Goal: Transaction & Acquisition: Purchase product/service

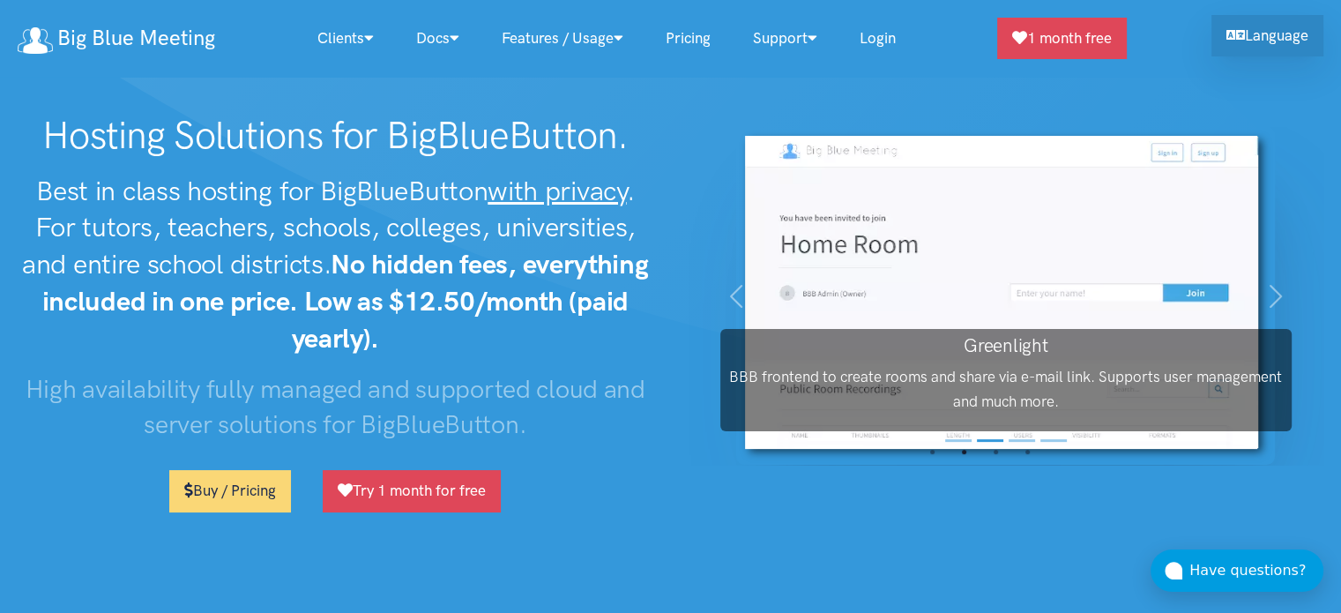
click at [1248, 30] on link "Language" at bounding box center [1267, 35] width 112 height 41
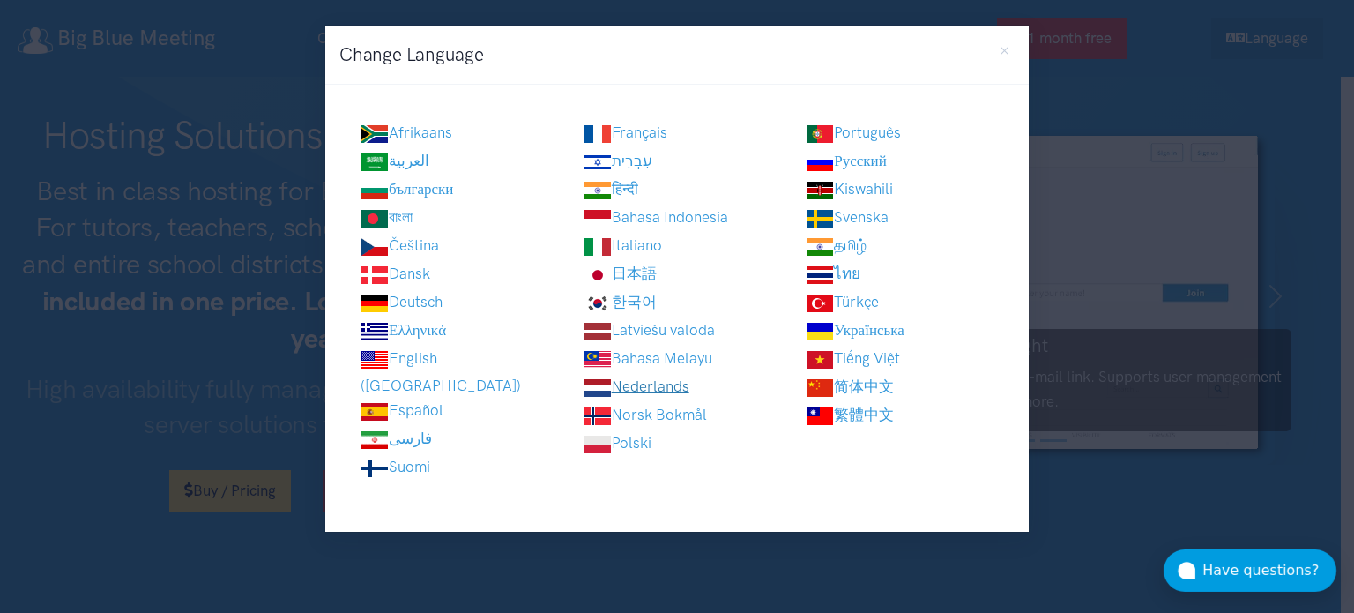
click at [652, 380] on link "Nederlands" at bounding box center [637, 386] width 106 height 18
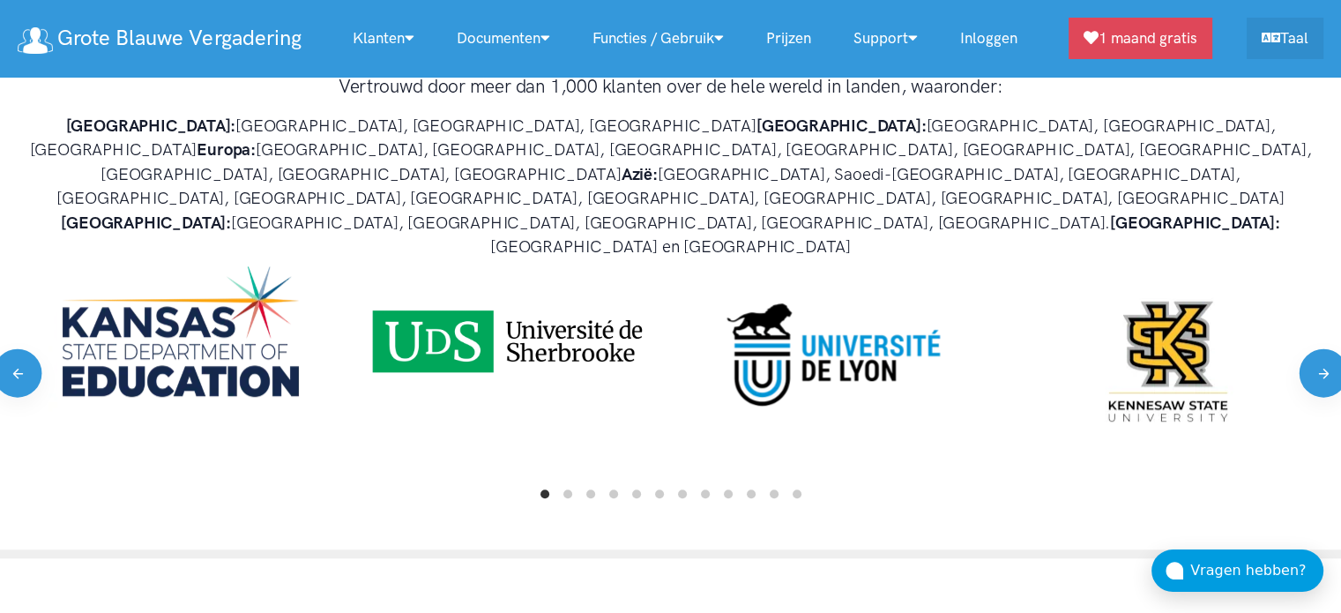
scroll to position [970, 0]
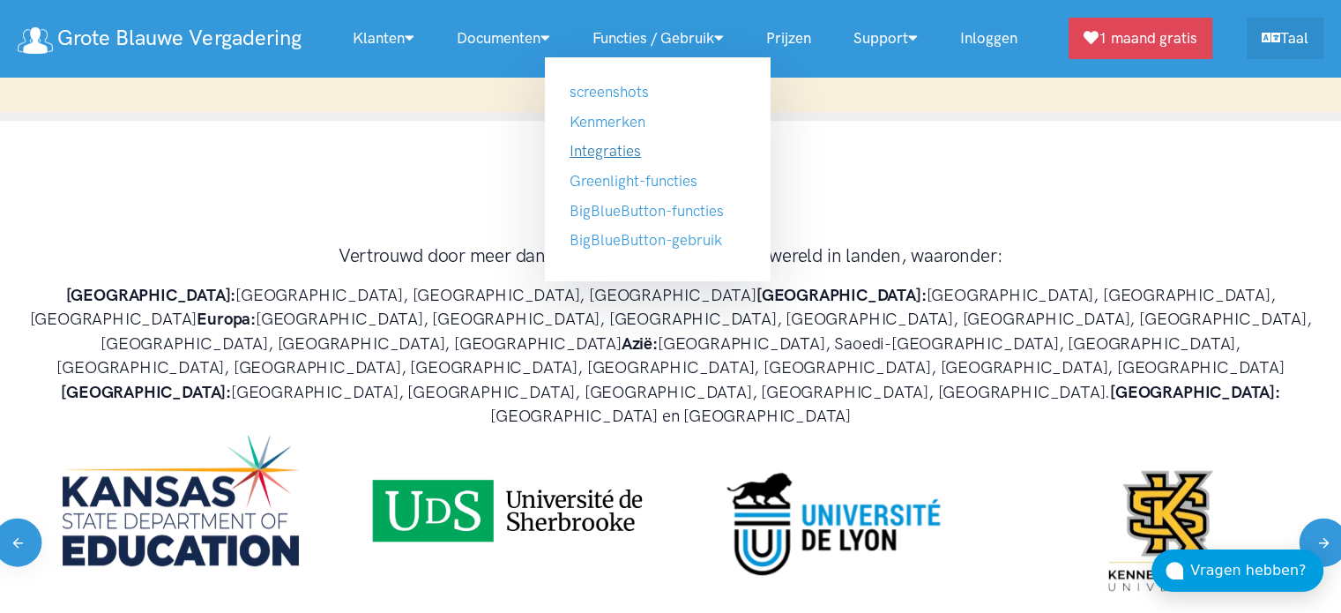
click at [639, 154] on link "Integraties" at bounding box center [605, 151] width 71 height 18
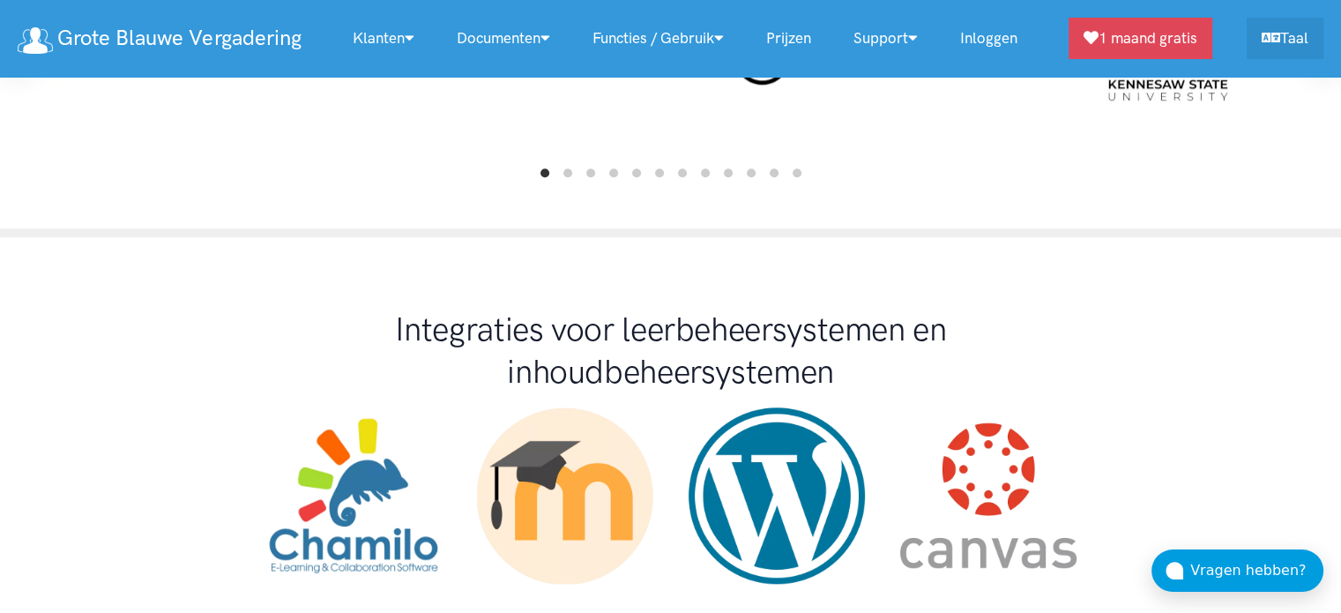
scroll to position [1460, 0]
click at [791, 34] on link "Prijzen" at bounding box center [788, 38] width 87 height 38
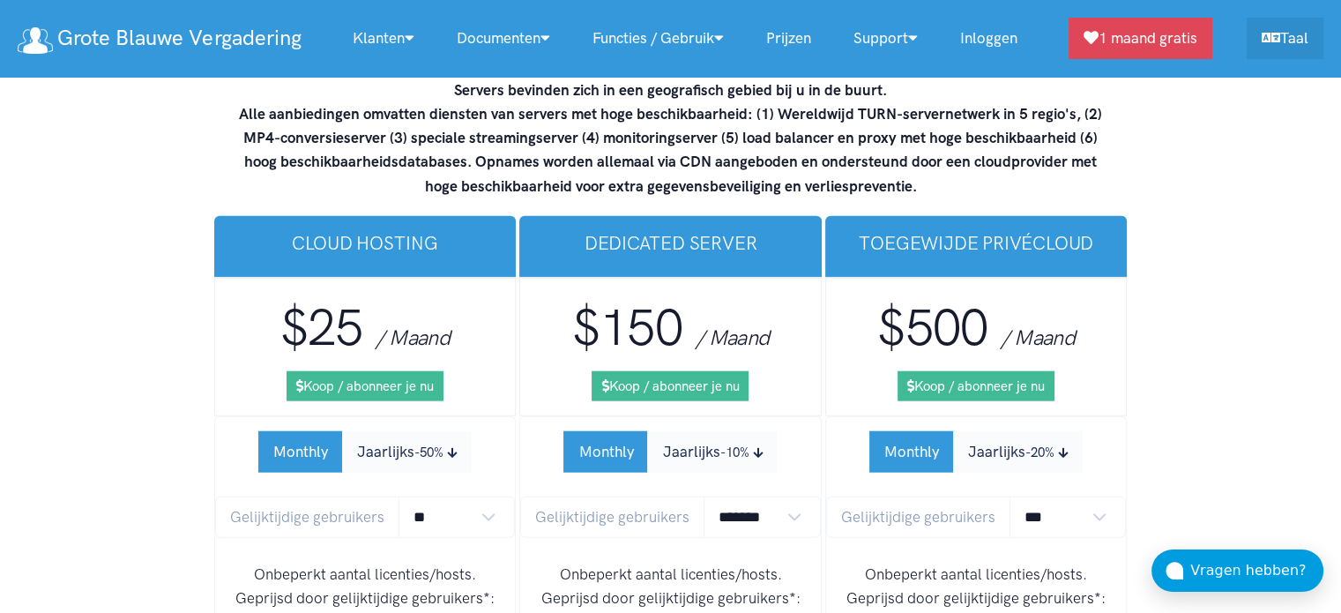
scroll to position [10884, 0]
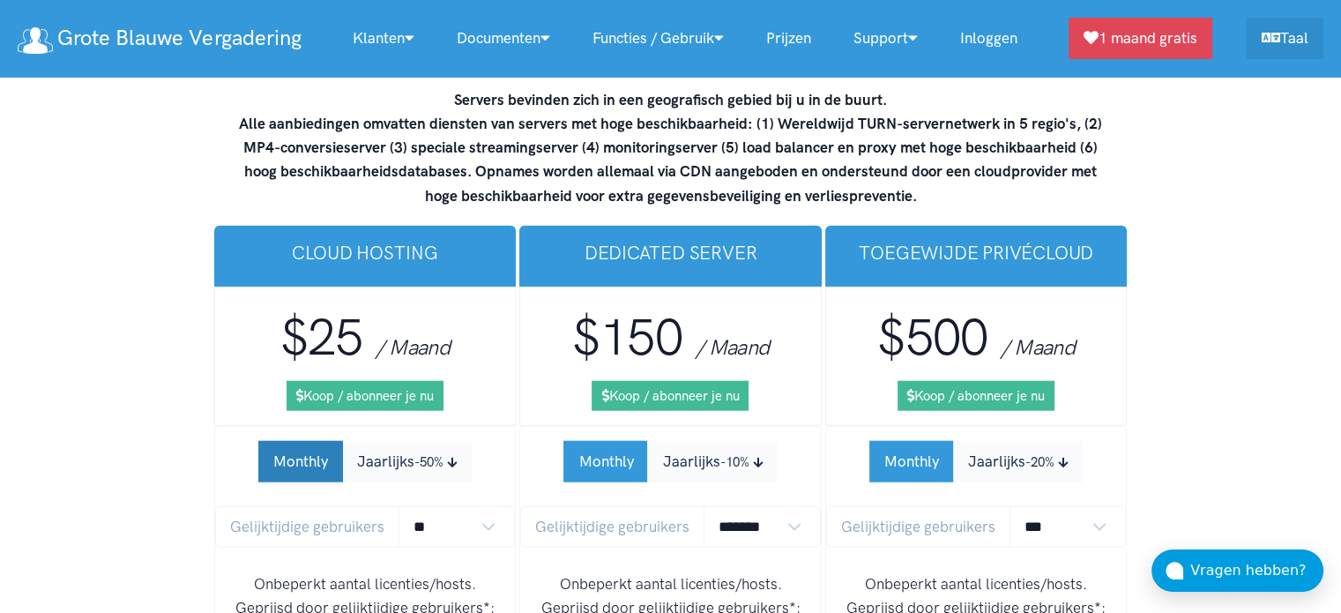
click at [299, 441] on button "Monthly" at bounding box center [300, 461] width 85 height 41
click at [369, 441] on button "Jaarlijks -50%" at bounding box center [407, 461] width 130 height 41
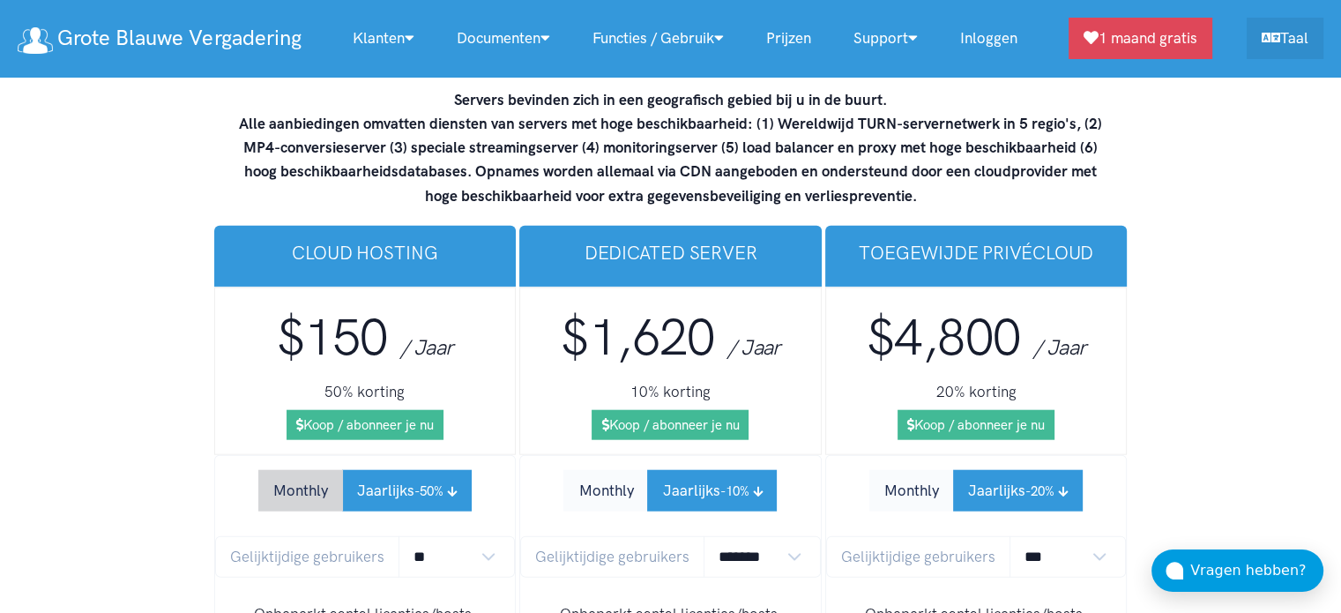
click at [305, 470] on button "Monthly" at bounding box center [300, 490] width 85 height 41
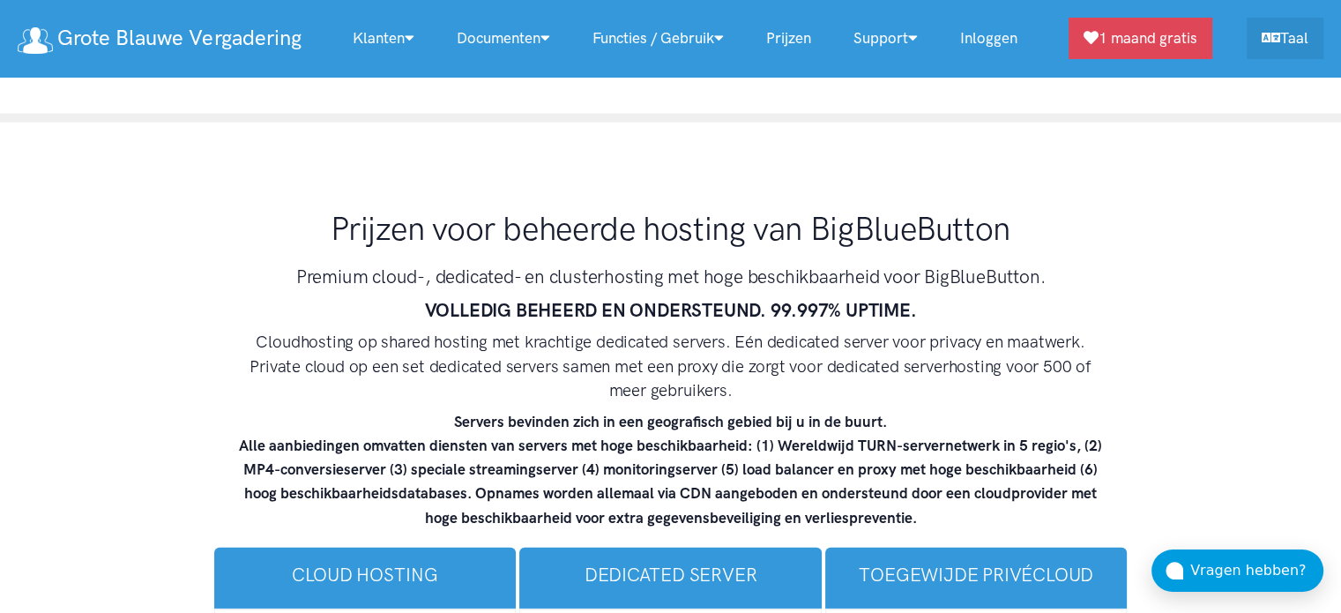
scroll to position [10531, 0]
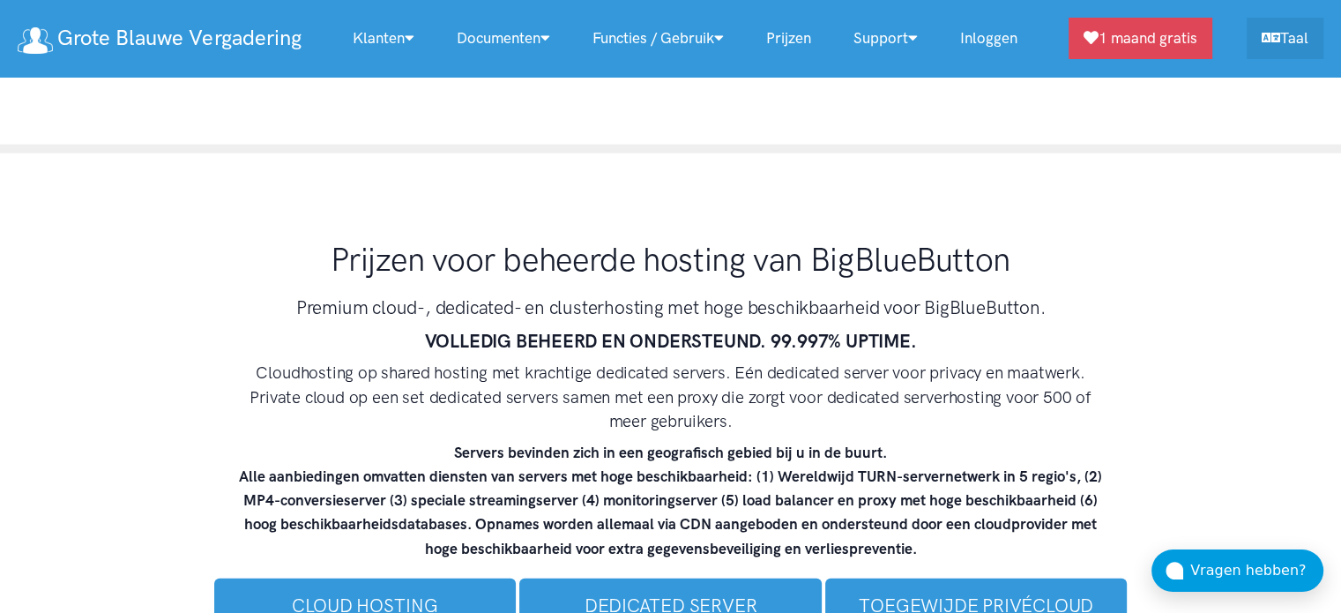
click at [799, 31] on link "Prijzen" at bounding box center [788, 38] width 87 height 38
click at [800, 34] on link "Prijzen" at bounding box center [788, 38] width 87 height 38
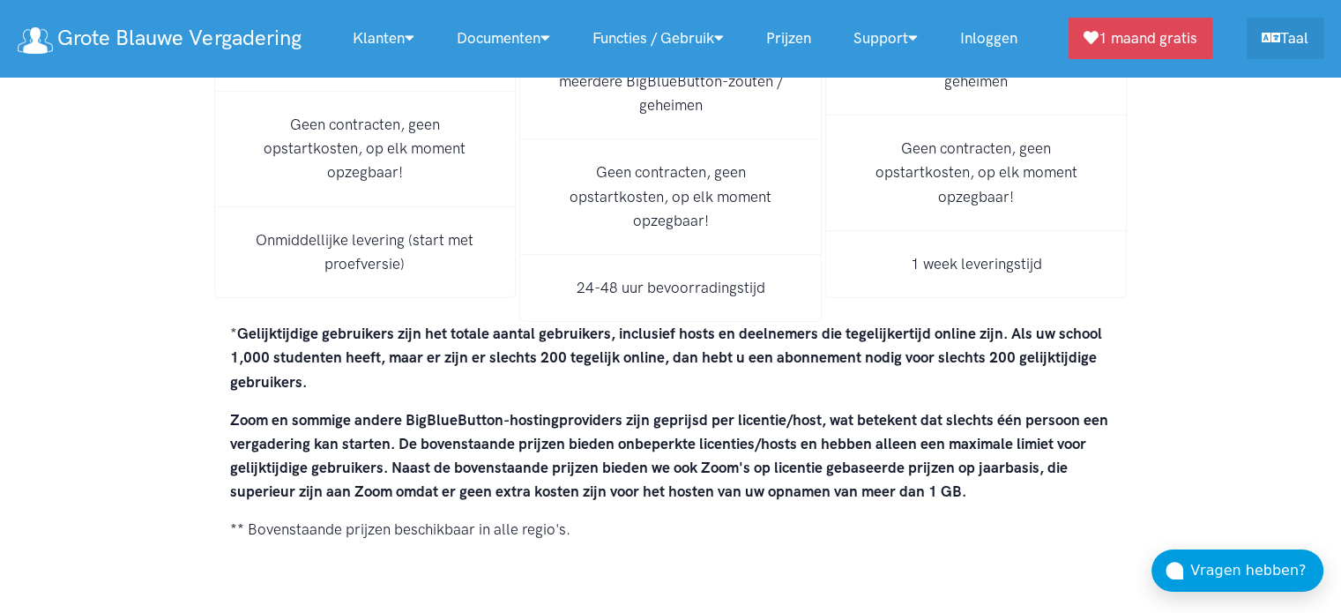
scroll to position [12824, 0]
